Goal: Task Accomplishment & Management: Complete application form

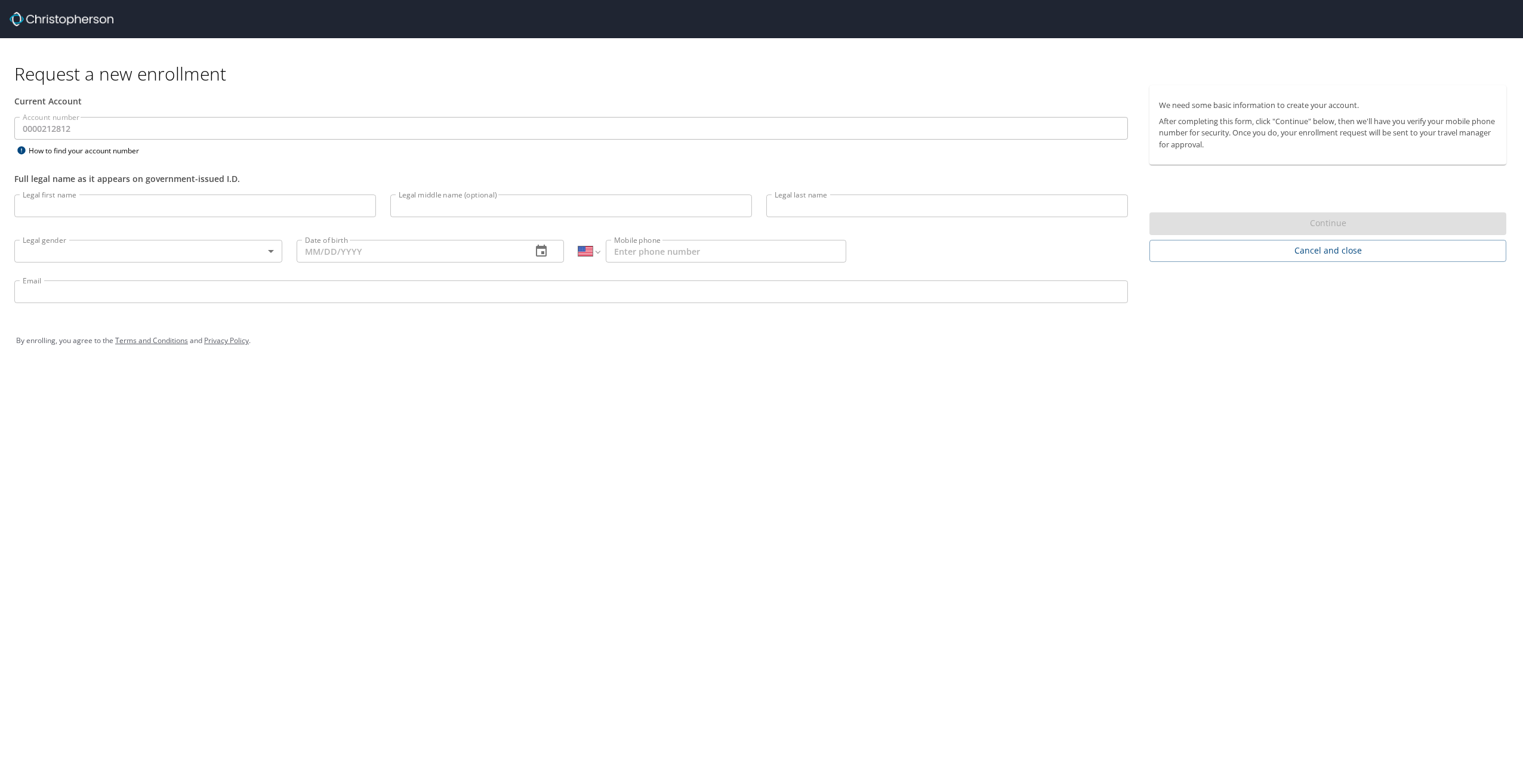
select select "US"
click at [217, 213] on input "Legal first name" at bounding box center [194, 206] width 361 height 23
type input "[PERSON_NAME]"
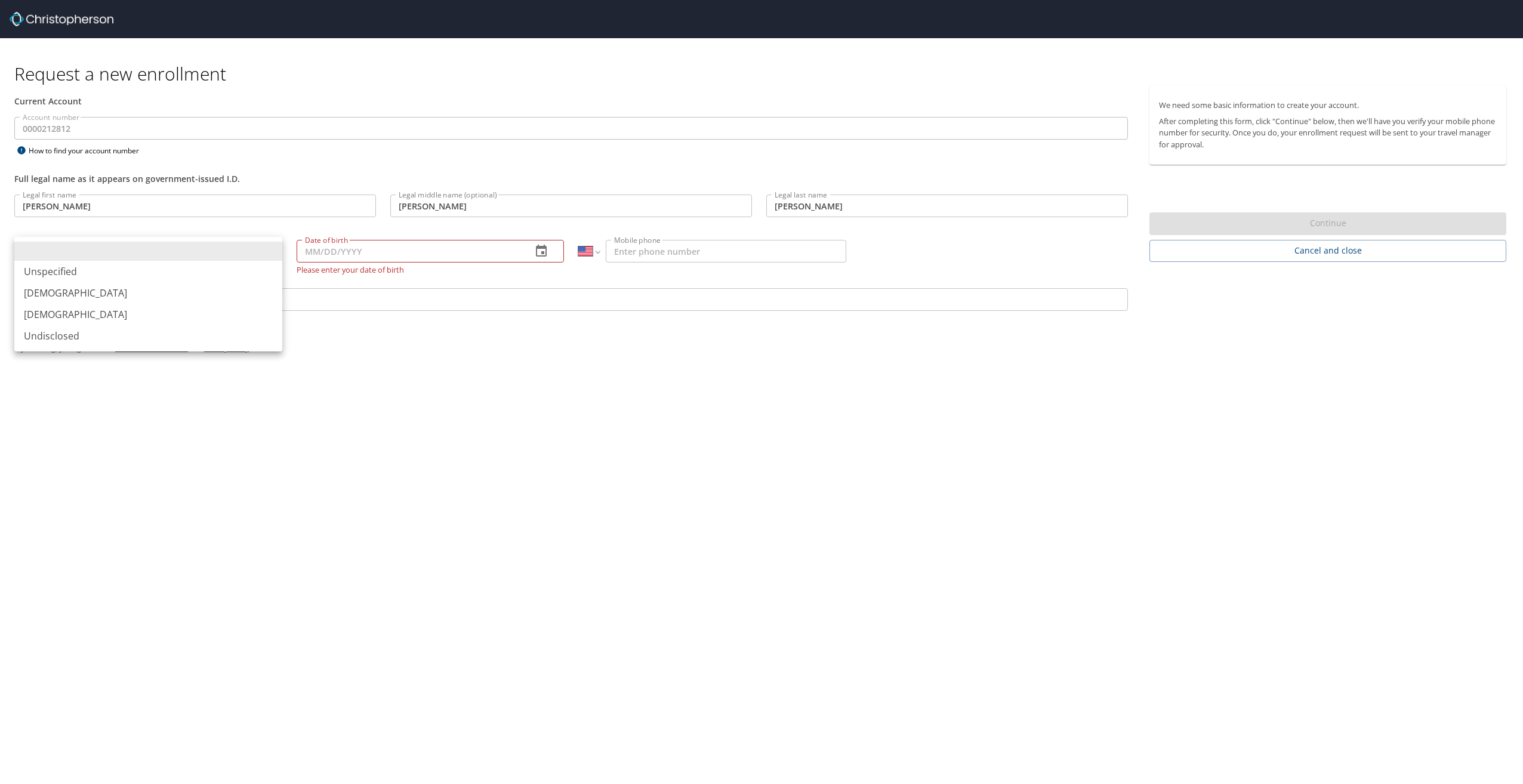
drag, startPoint x: 278, startPoint y: 259, endPoint x: 262, endPoint y: 254, distance: 16.8
click at [263, 253] on body "Request a new enrollment Current Account Account number 0000212812 Account numb…" at bounding box center [762, 392] width 1523 height 784
click at [127, 285] on li "[DEMOGRAPHIC_DATA]" at bounding box center [148, 293] width 268 height 22
type input "[DEMOGRAPHIC_DATA]"
click at [404, 249] on input "Date of birth" at bounding box center [410, 251] width 226 height 23
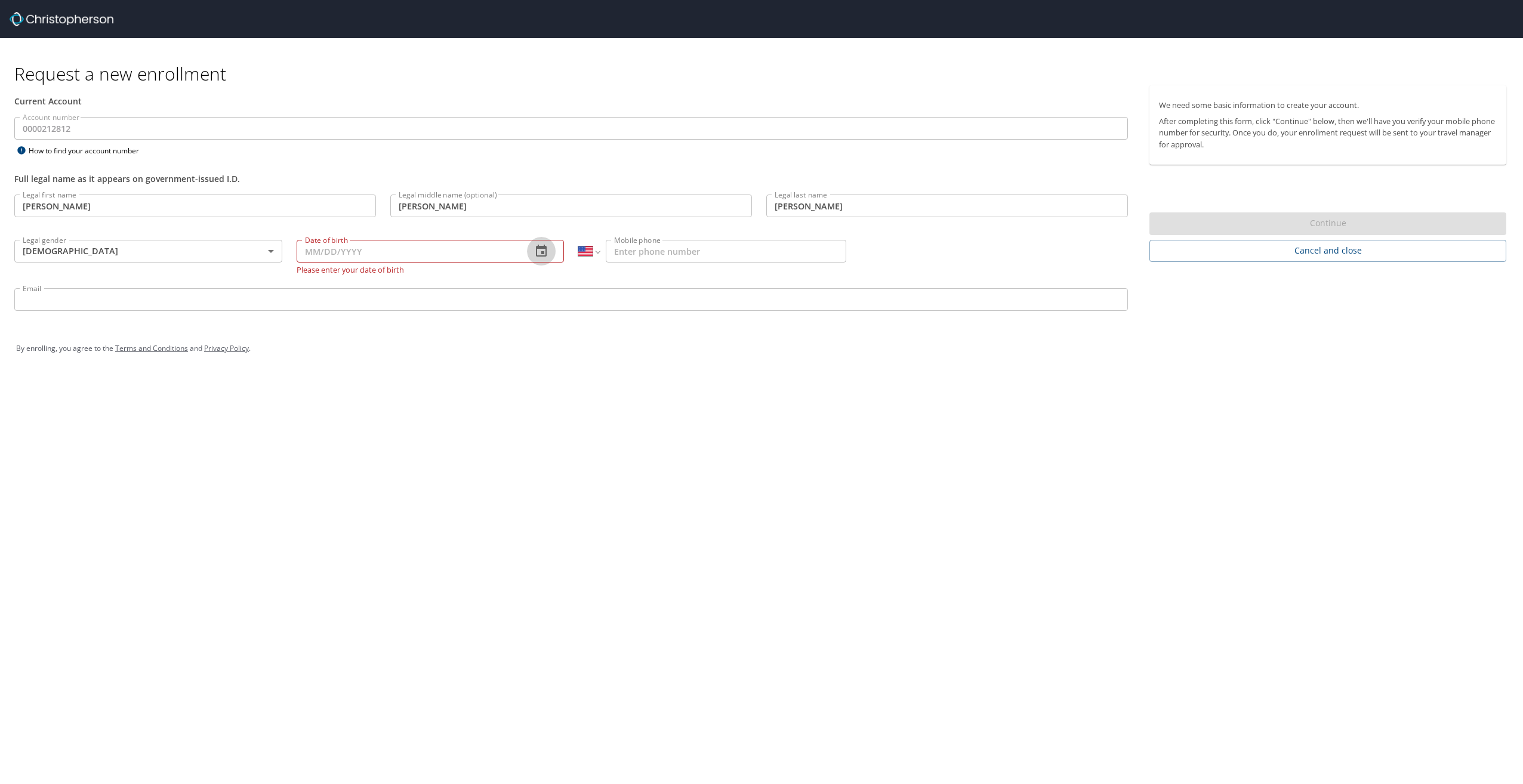
click at [539, 254] on icon "button" at bounding box center [541, 251] width 14 height 14
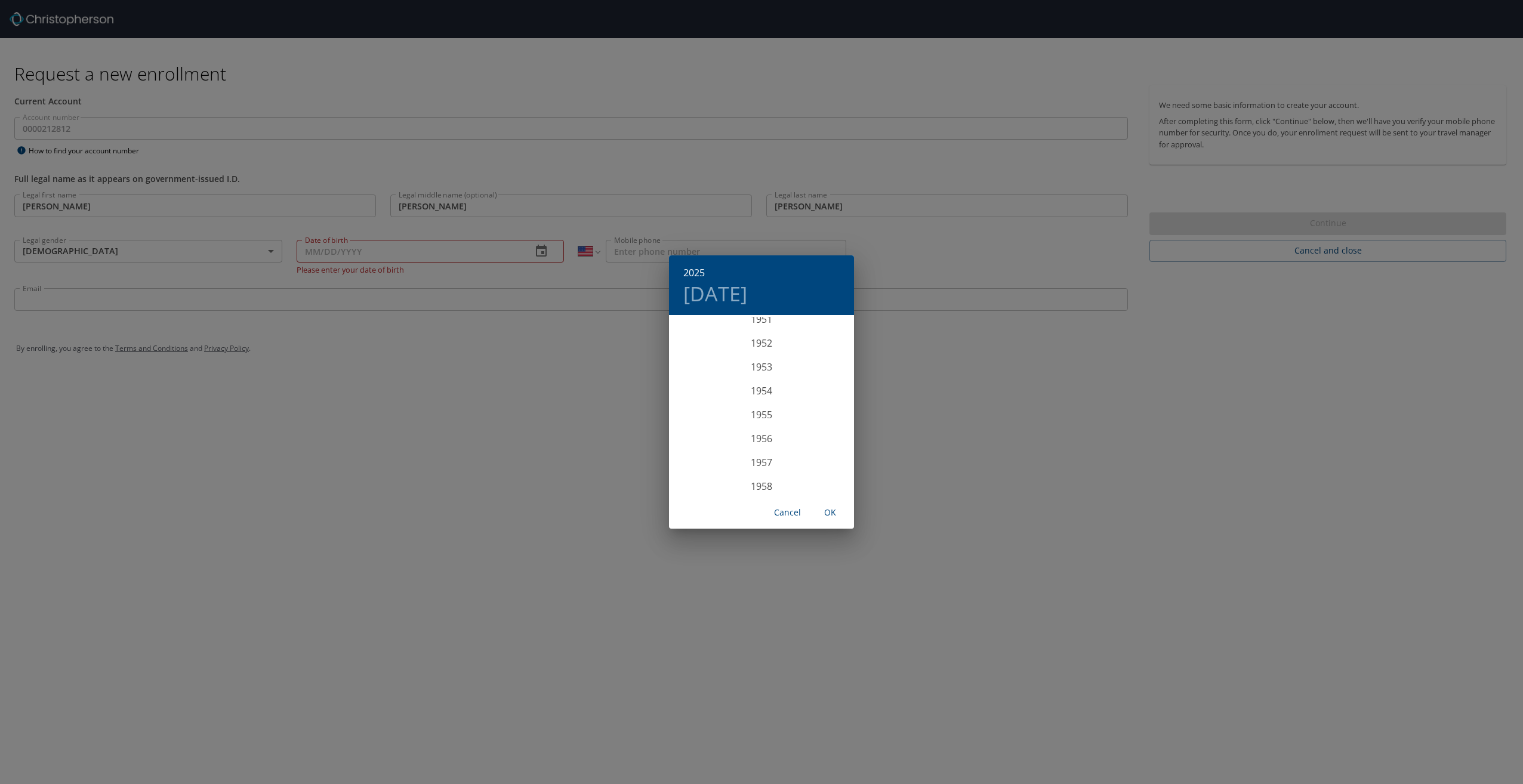
scroll to position [1026, 0]
click at [712, 290] on h4 "[DATE]" at bounding box center [715, 293] width 64 height 25
click at [692, 274] on h6 "2025" at bounding box center [694, 272] width 22 height 17
click at [754, 386] on div "1982" at bounding box center [761, 388] width 185 height 24
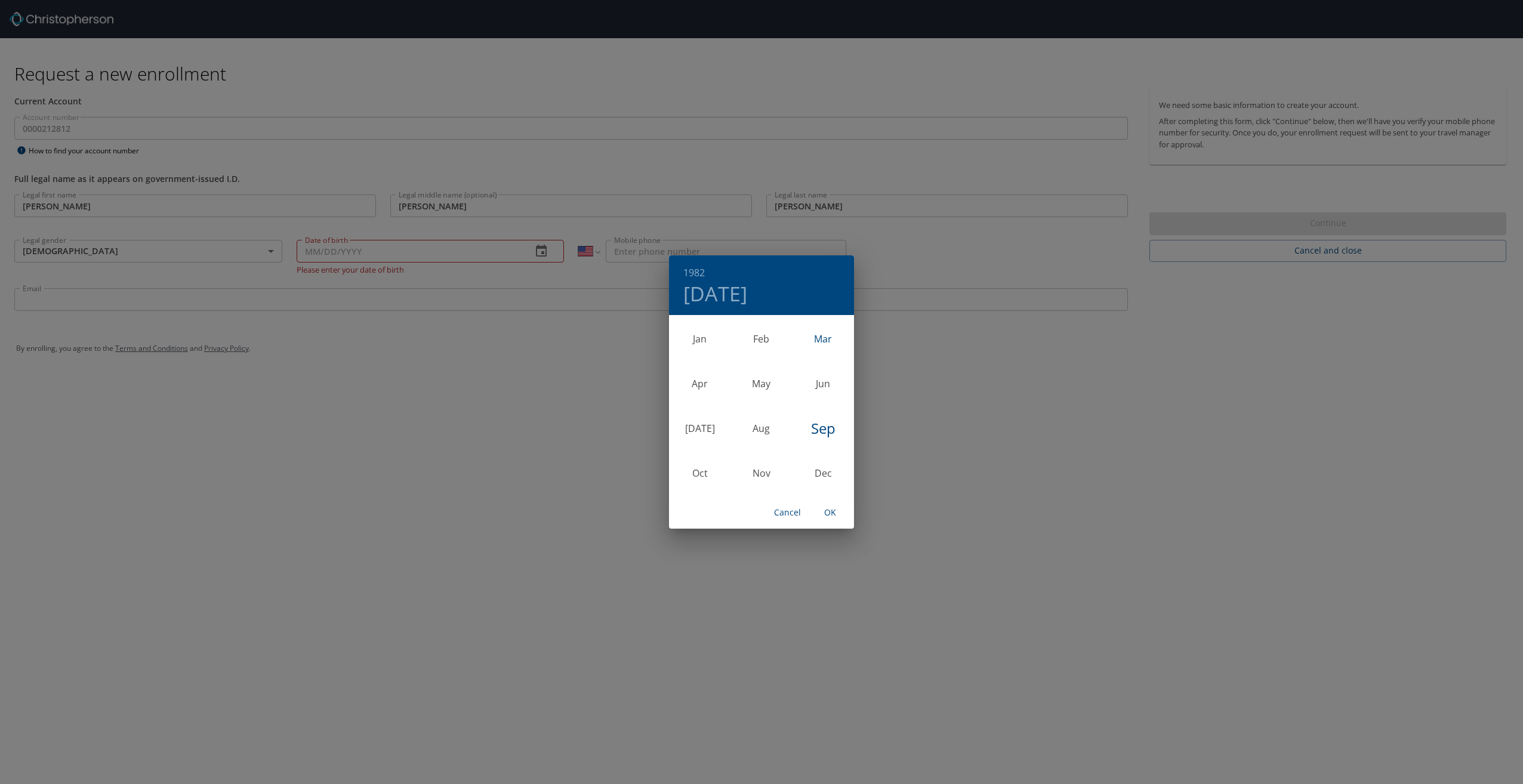
click at [818, 336] on div "Mar" at bounding box center [824, 339] width 61 height 45
click at [834, 401] on p "13" at bounding box center [833, 400] width 9 height 8
click at [837, 516] on span "OK" at bounding box center [830, 513] width 29 height 15
type input "[DATE]"
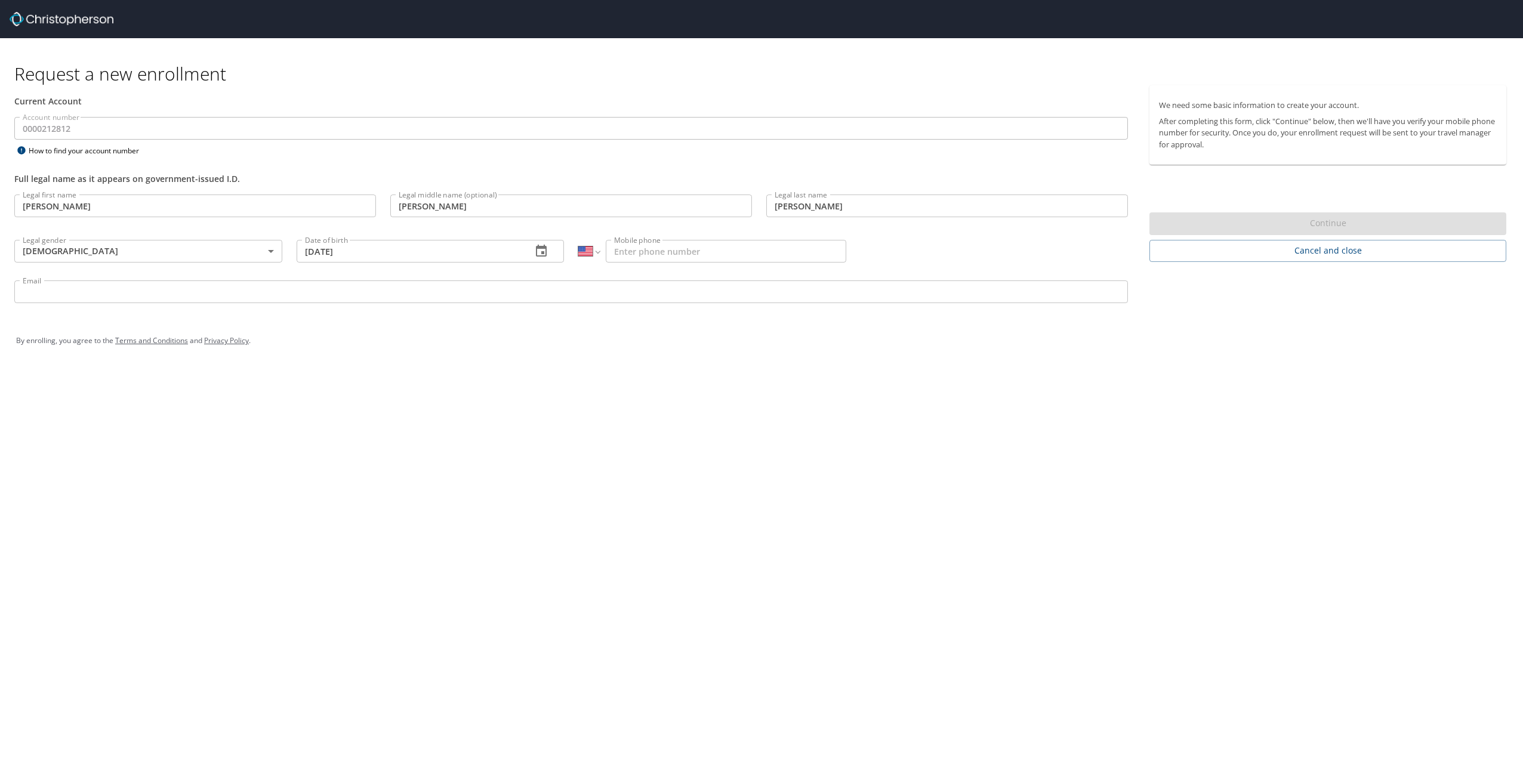
click at [703, 257] on input "Mobile phone" at bounding box center [726, 251] width 241 height 23
type input "[PHONE_NUMBER]"
click at [544, 299] on input "Email" at bounding box center [571, 291] width 1113 height 23
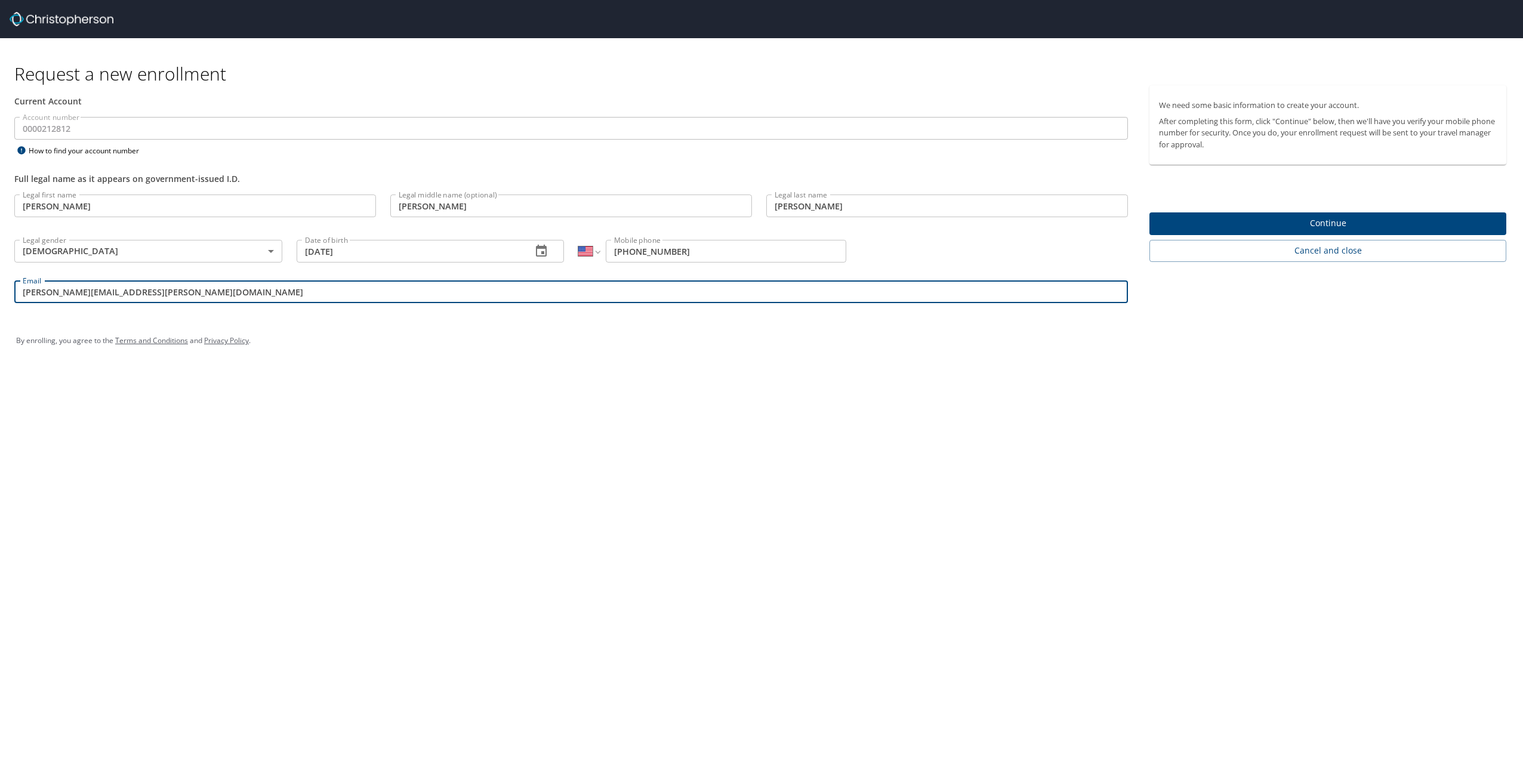
type input "[PERSON_NAME][EMAIL_ADDRESS][PERSON_NAME][DOMAIN_NAME]"
click at [1387, 214] on button "Continue" at bounding box center [1328, 224] width 357 height 24
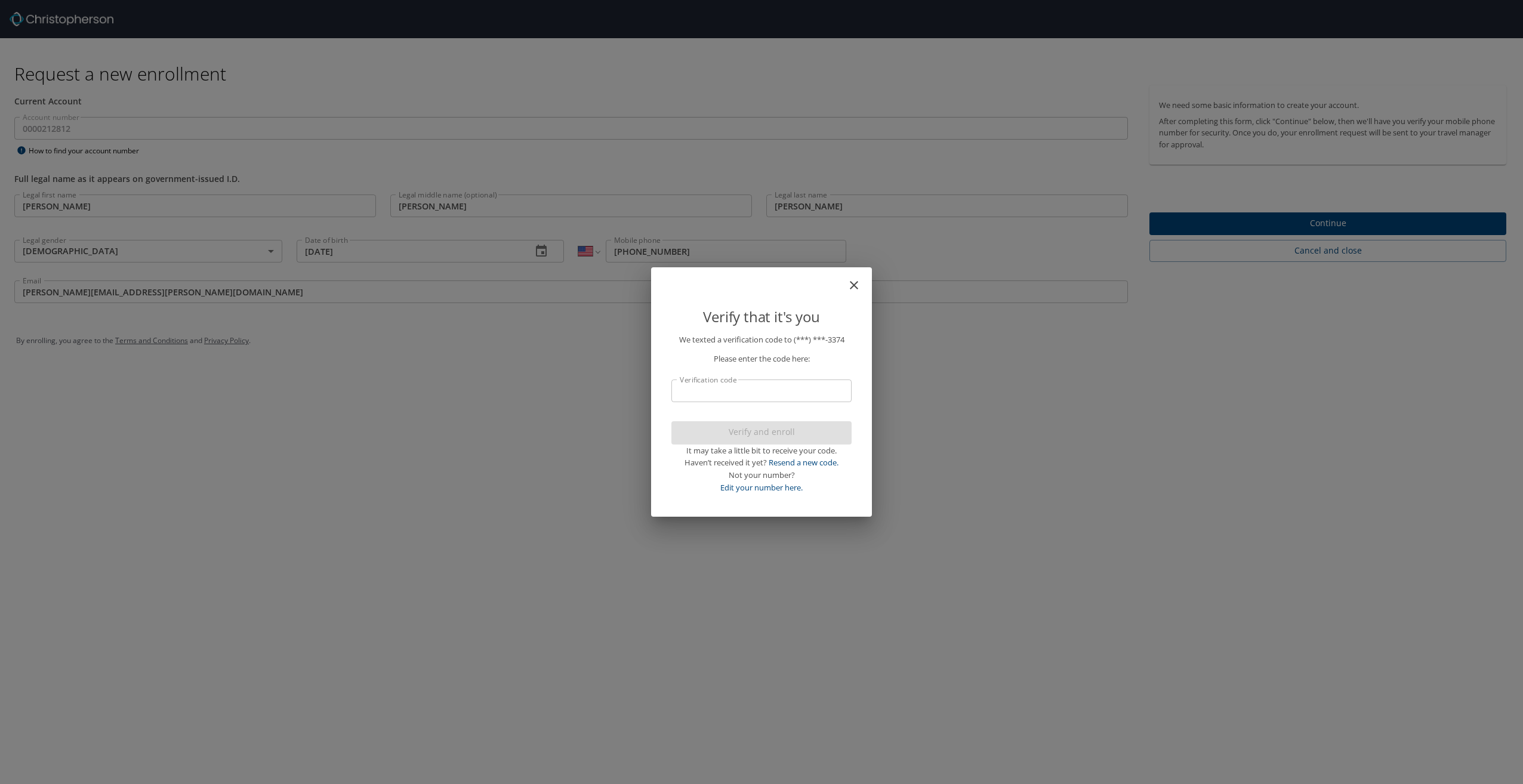
click at [764, 388] on input "Verification code" at bounding box center [762, 391] width 180 height 23
type input "4"
type input "141249"
click at [767, 426] on span "Verify and enroll" at bounding box center [762, 431] width 161 height 15
